Goal: Obtain resource: Obtain resource

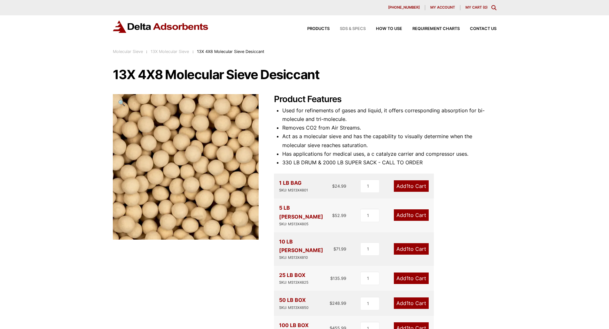
click at [346, 28] on span "SDS & SPECS" at bounding box center [353, 29] width 26 height 4
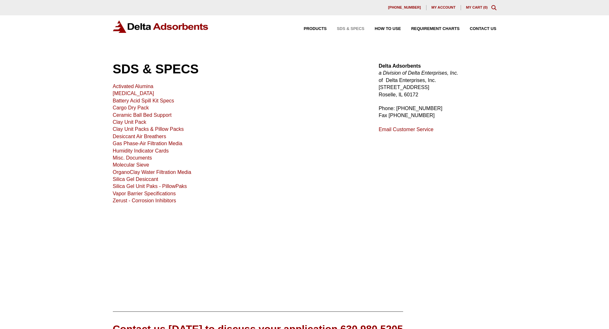
click at [127, 165] on link "Molecular Sieve" at bounding box center [131, 164] width 36 height 5
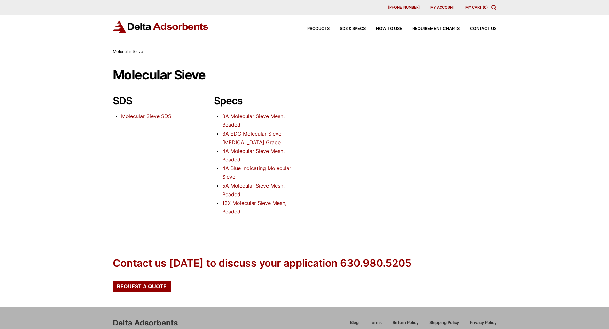
click at [136, 116] on link "Molecular Sieve SDS" at bounding box center [146, 116] width 50 height 6
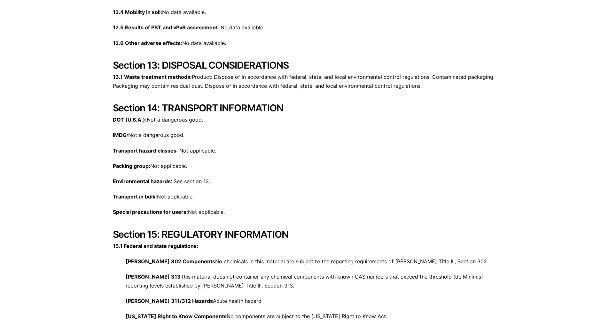
scroll to position [1951, 0]
